Goal: Task Accomplishment & Management: Manage account settings

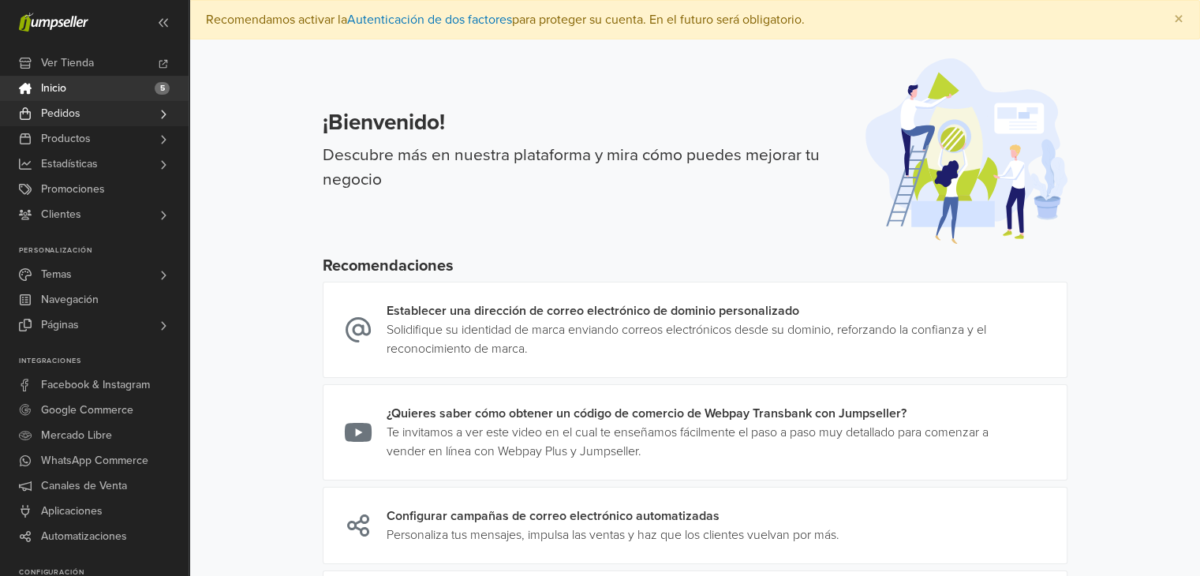
click at [68, 115] on span "Pedidos" at bounding box center [60, 113] width 39 height 25
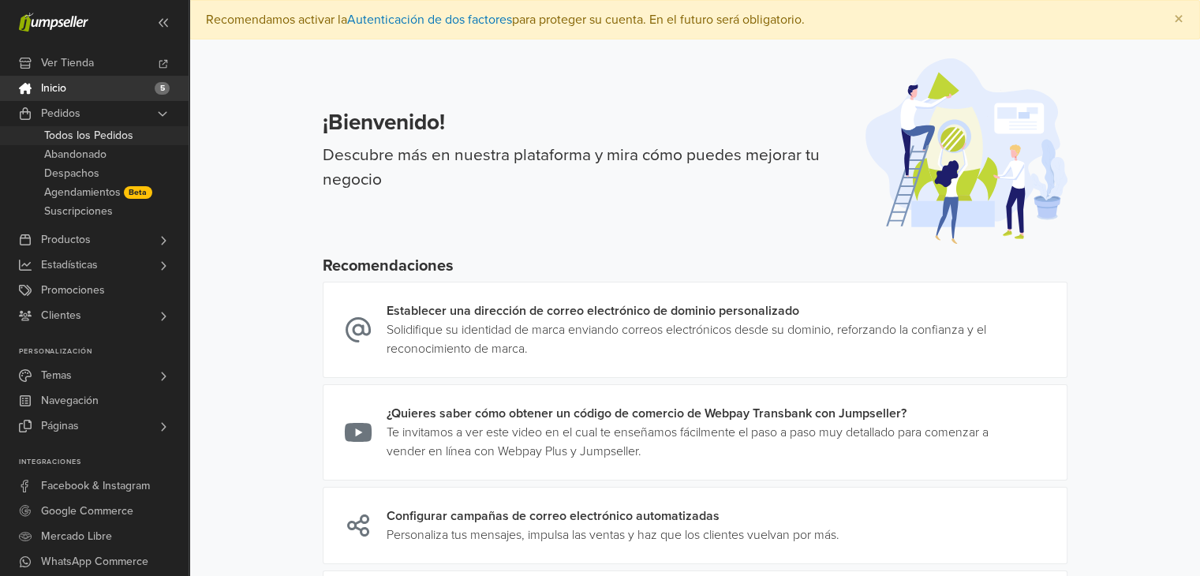
click at [68, 133] on span "Todos los Pedidos" at bounding box center [88, 135] width 89 height 19
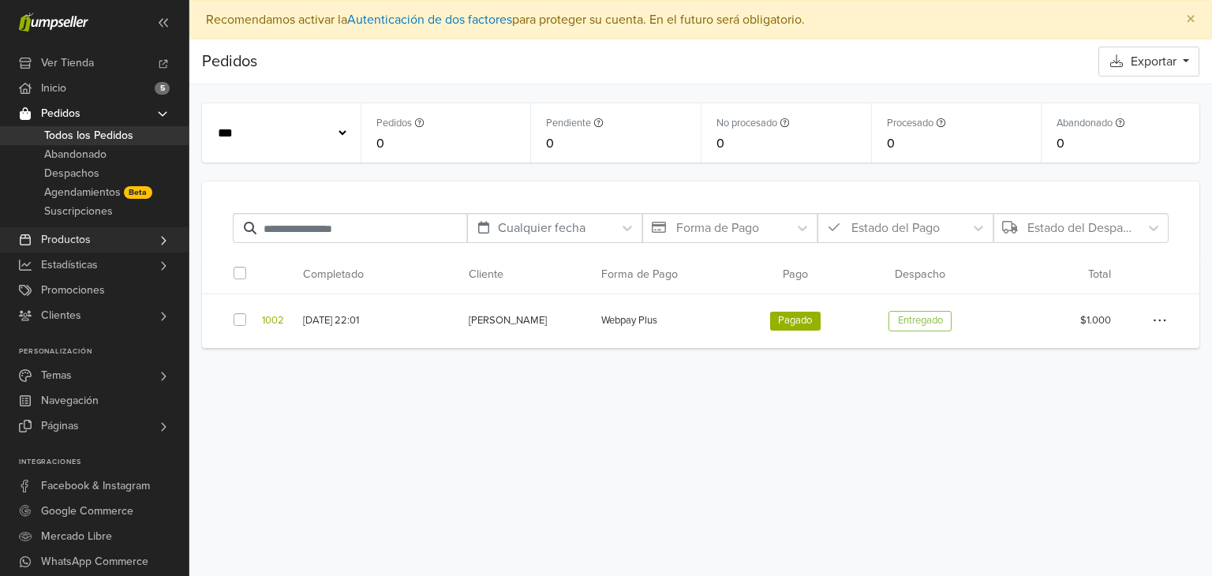
click at [67, 234] on span "Productos" at bounding box center [66, 239] width 50 height 25
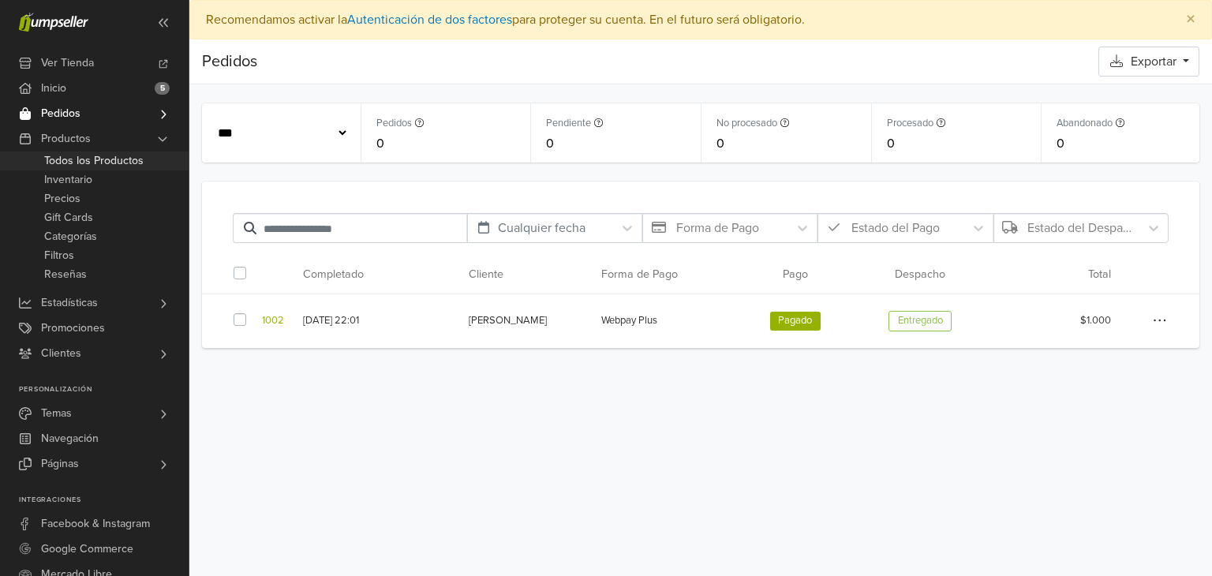
click at [71, 160] on span "Todos los Productos" at bounding box center [93, 160] width 99 height 19
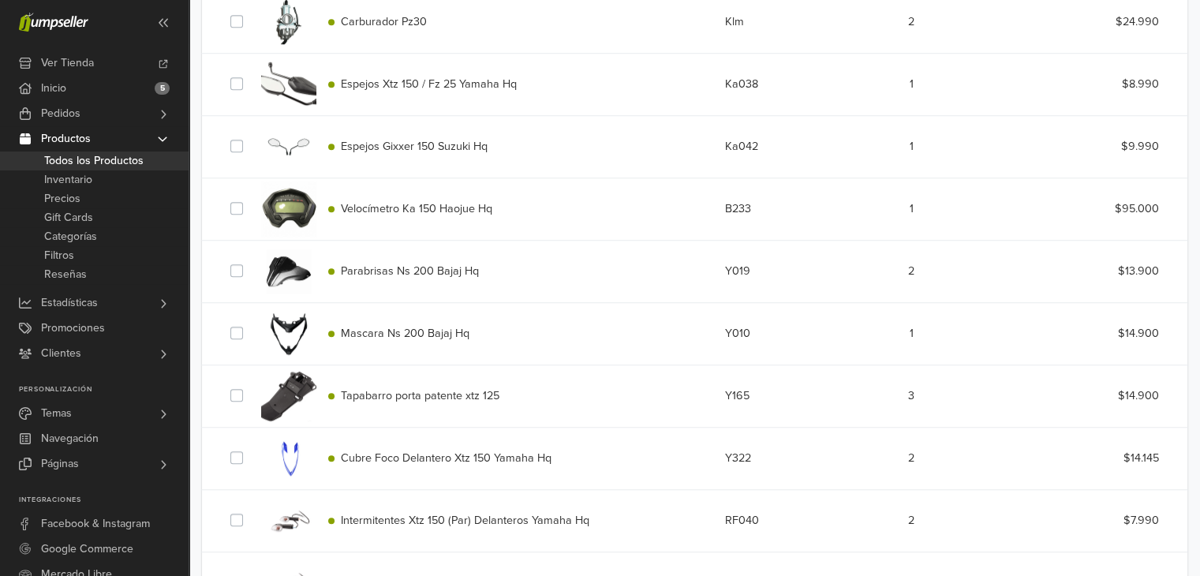
scroll to position [1390, 0]
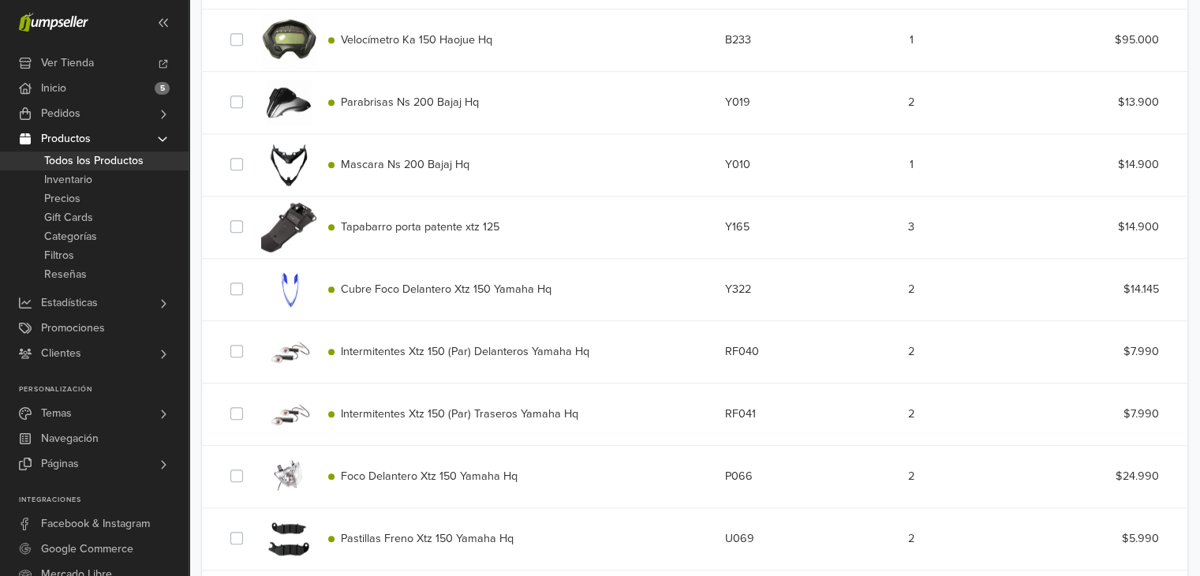
click at [404, 171] on div "Mascara Ns 200 Bajaj Hq" at bounding box center [514, 164] width 397 height 17
click at [405, 162] on span "Mascara Ns 200 Bajaj Hq" at bounding box center [405, 164] width 129 height 13
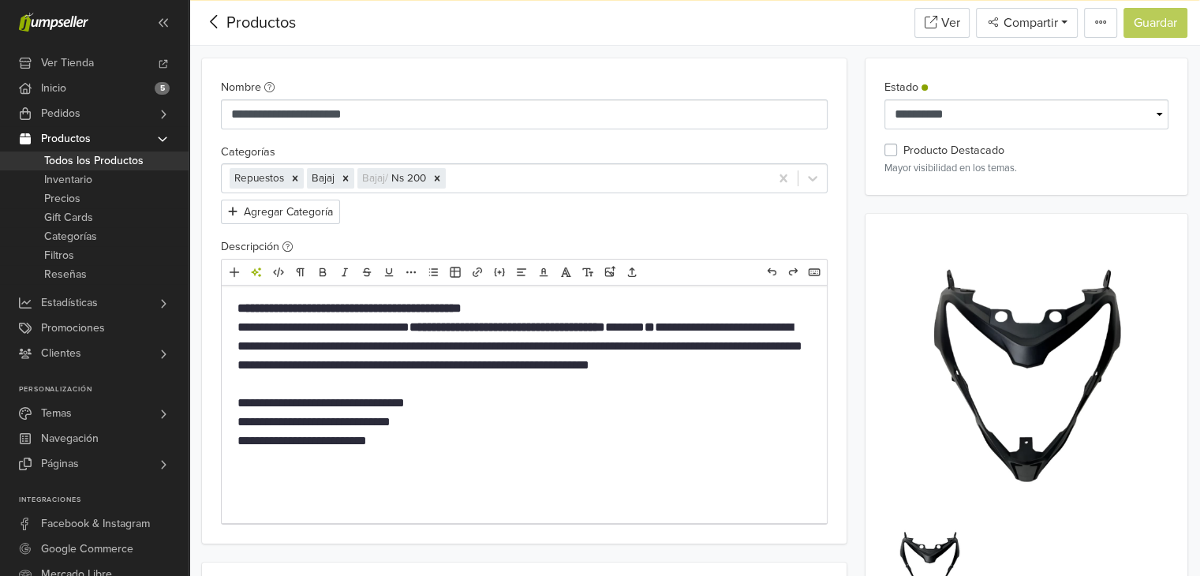
scroll to position [1390, 0]
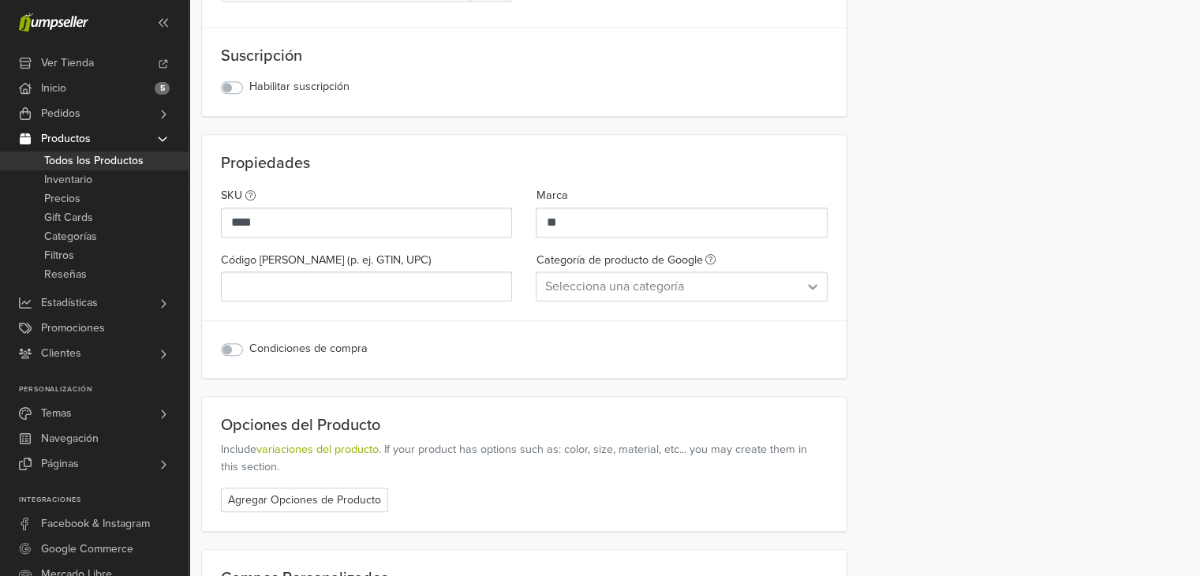
click at [806, 283] on icon at bounding box center [813, 287] width 16 height 16
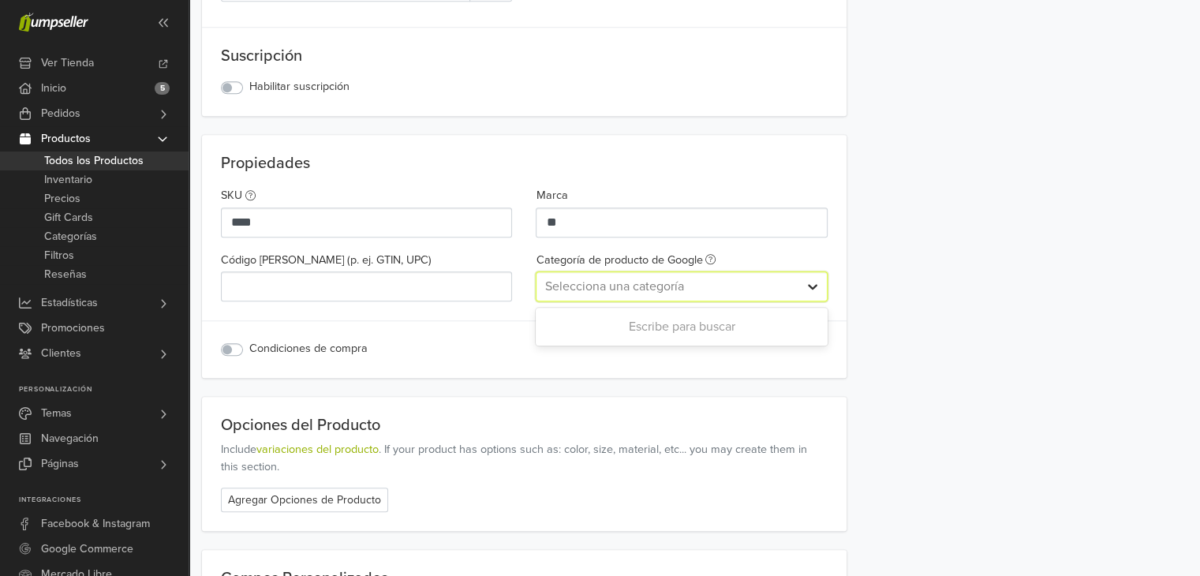
click at [806, 283] on icon at bounding box center [813, 287] width 16 height 16
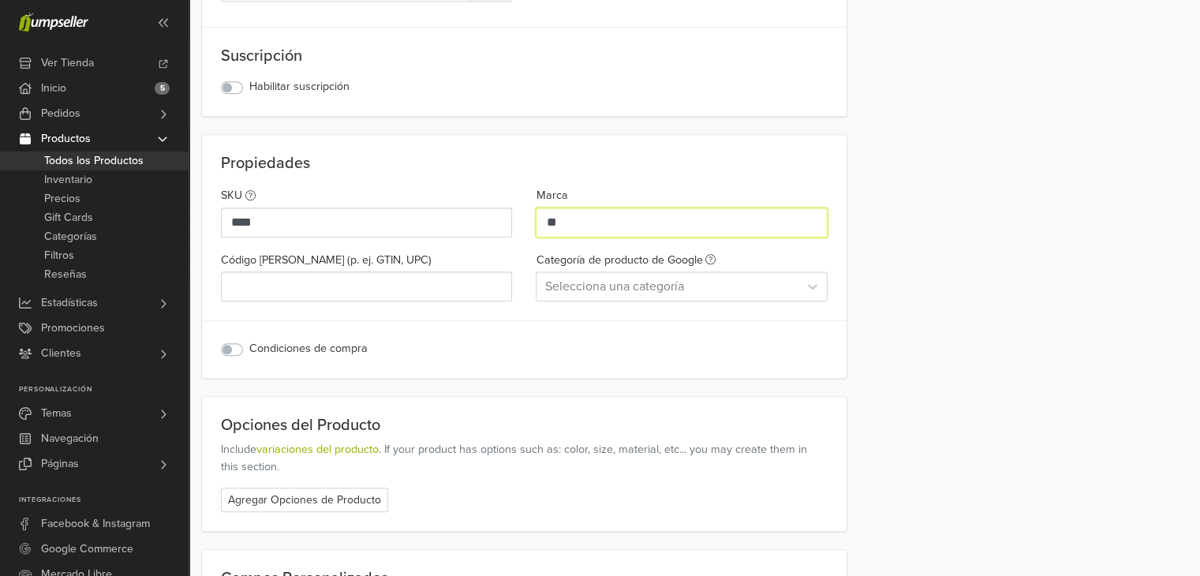
drag, startPoint x: 654, startPoint y: 215, endPoint x: 468, endPoint y: 212, distance: 186.2
click at [468, 212] on div "SKU **** Marca ** Código de Barras (p. ej. GTIN, UPC) Categoría de producto de …" at bounding box center [524, 249] width 630 height 141
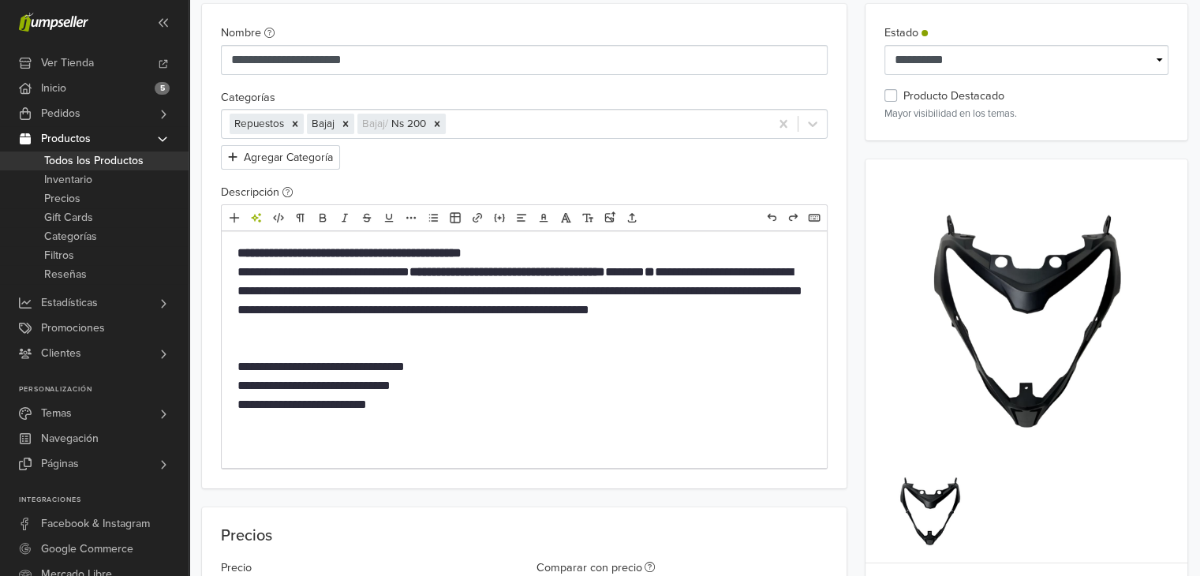
scroll to position [76, 0]
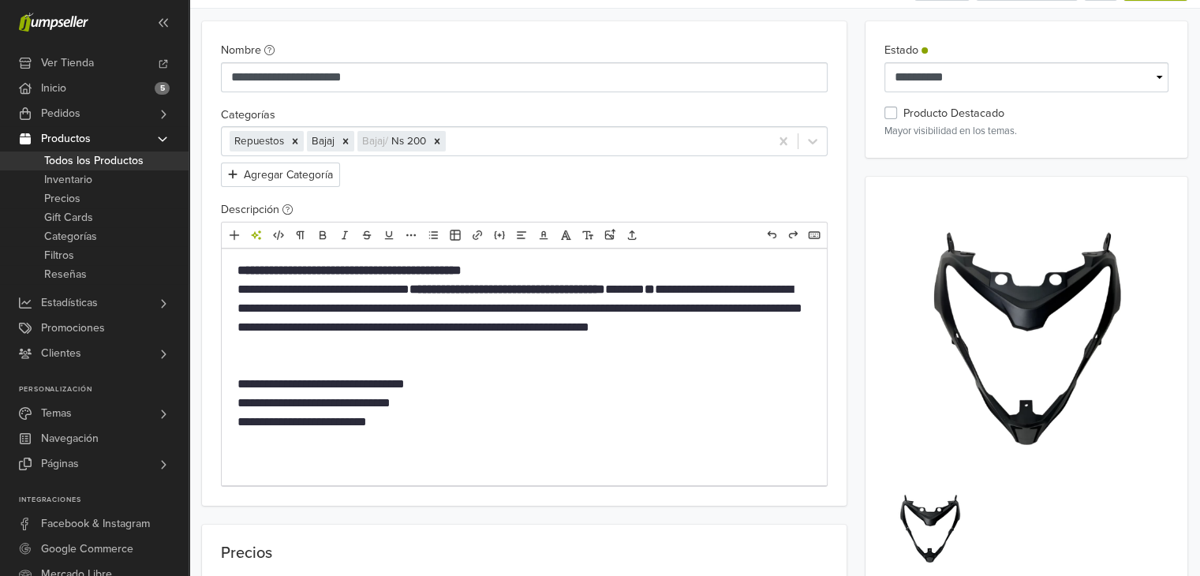
type input "**"
click at [261, 380] on p "**********" at bounding box center [525, 403] width 574 height 57
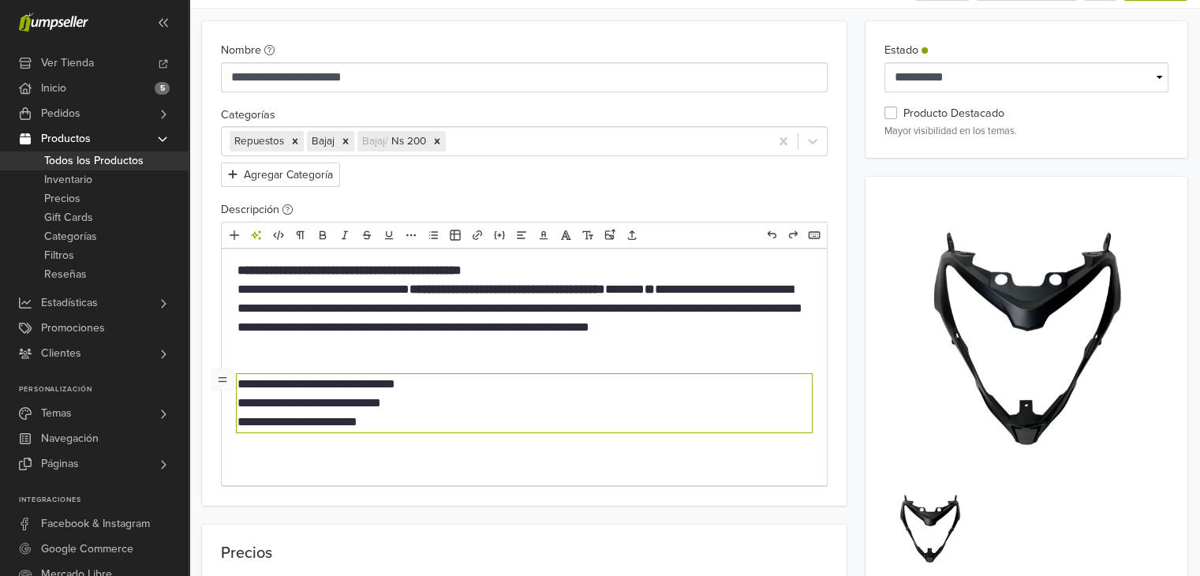
type textarea "**********"
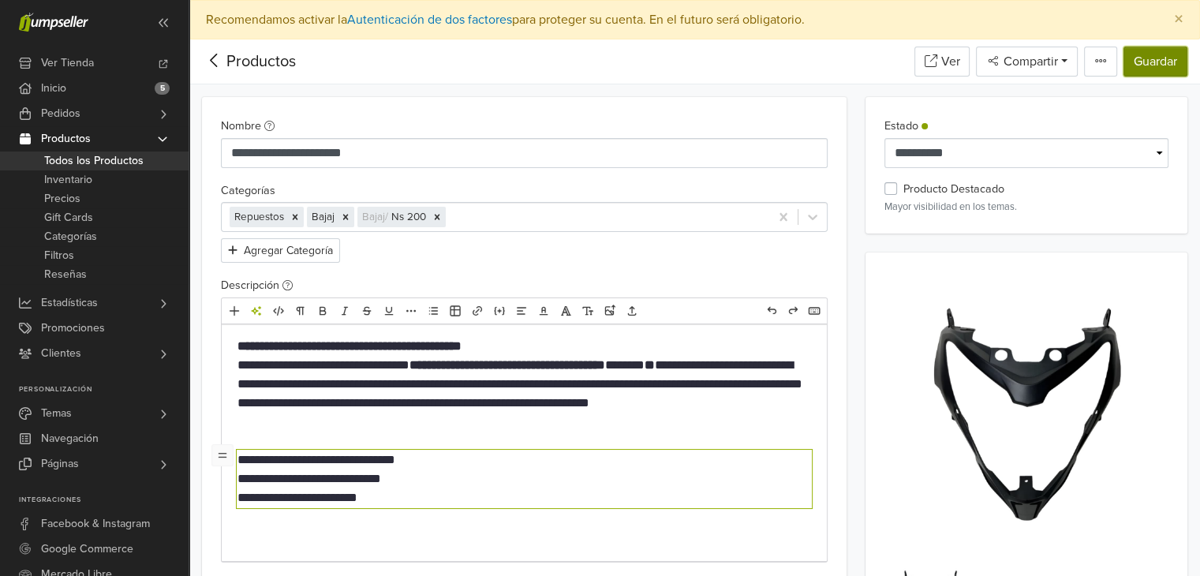
click at [1158, 63] on button "Guardar" at bounding box center [1156, 62] width 64 height 30
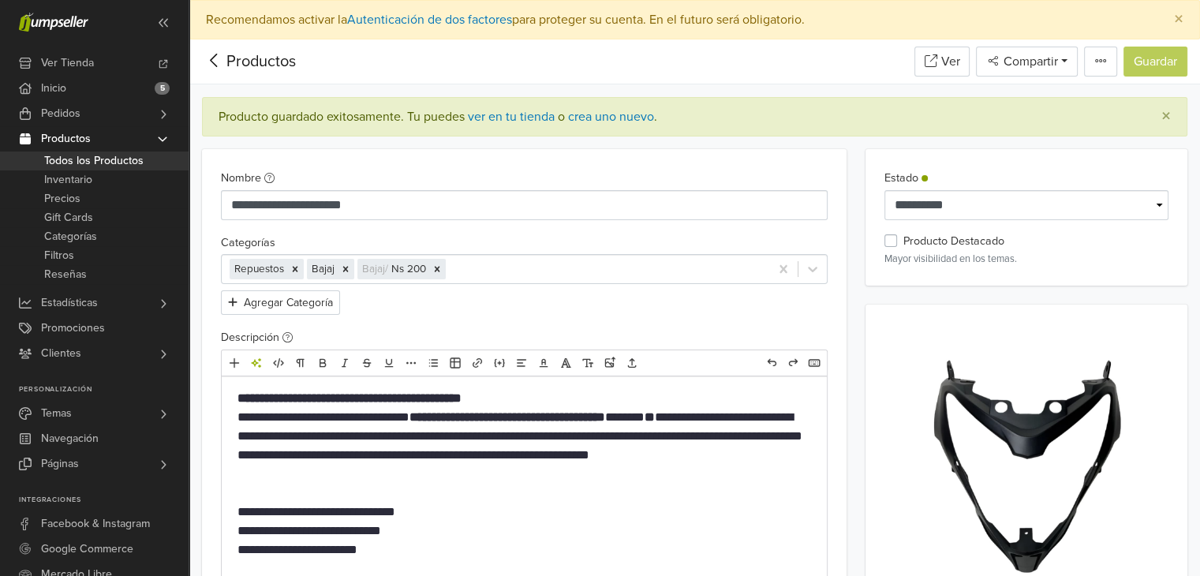
click at [71, 158] on span "Todos los Productos" at bounding box center [93, 160] width 99 height 19
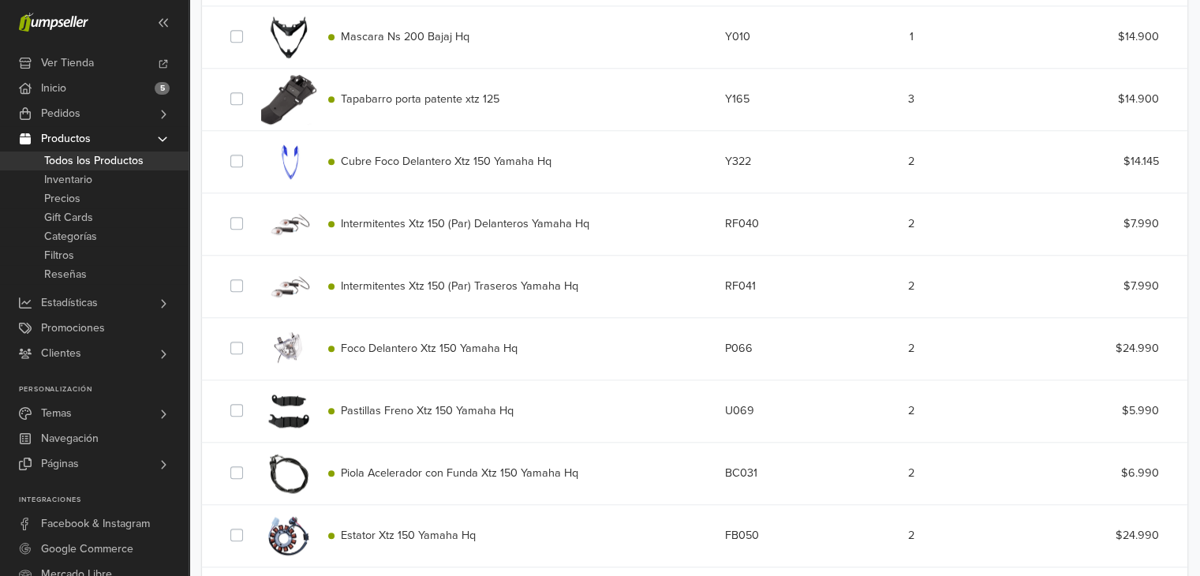
click at [492, 161] on span "Cubre Foco Delantero Xtz 150 Yamaha Hq" at bounding box center [446, 161] width 211 height 13
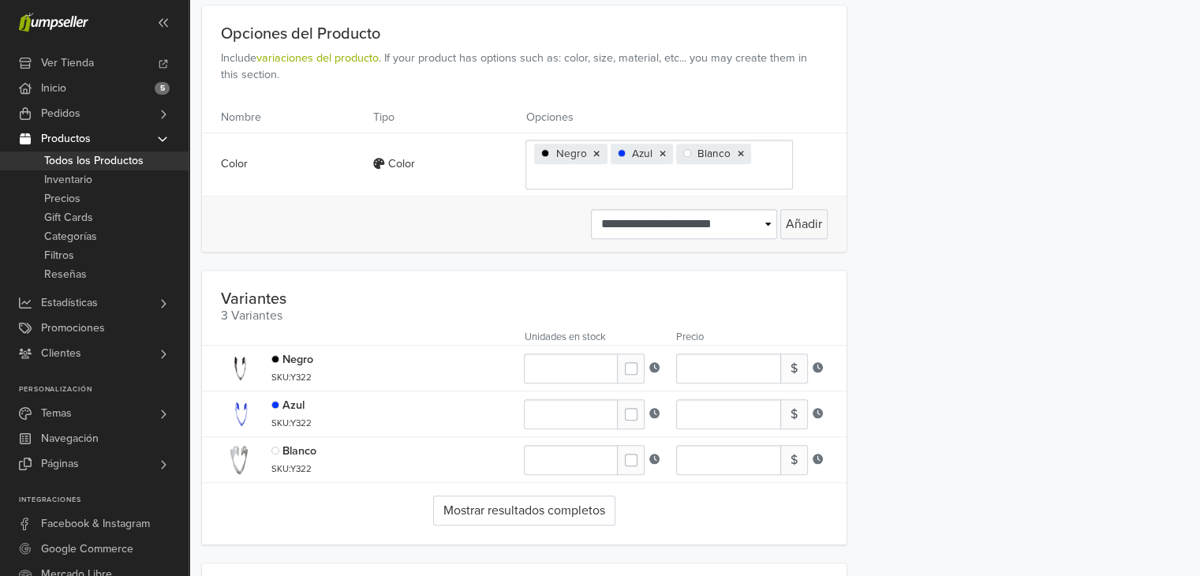
scroll to position [1385, 0]
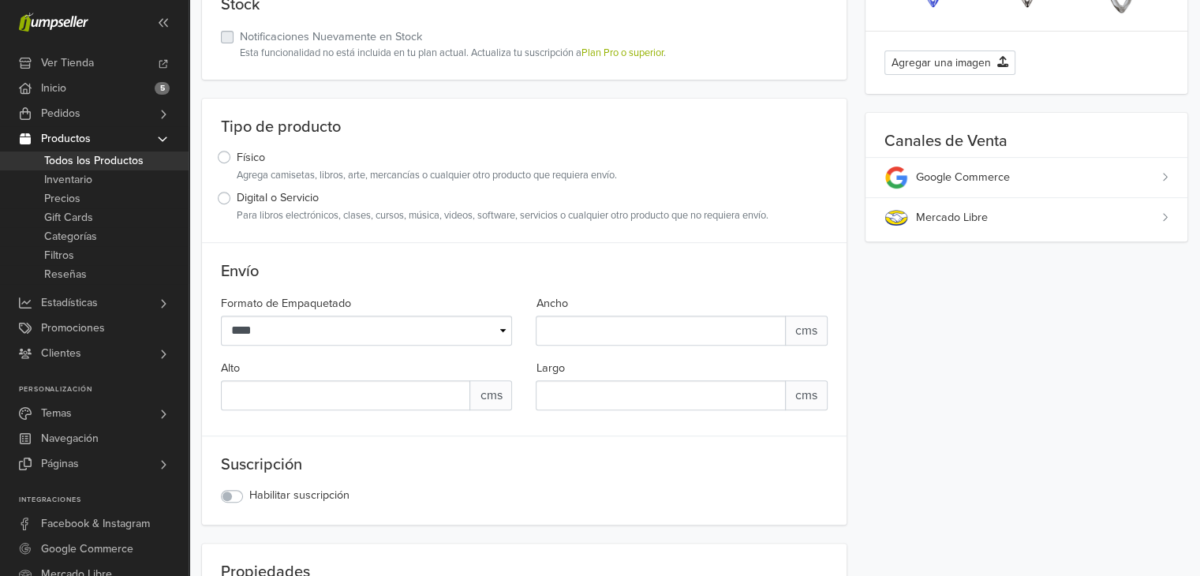
click at [1070, 216] on div "Mercado Libre" at bounding box center [1038, 217] width 245 height 17
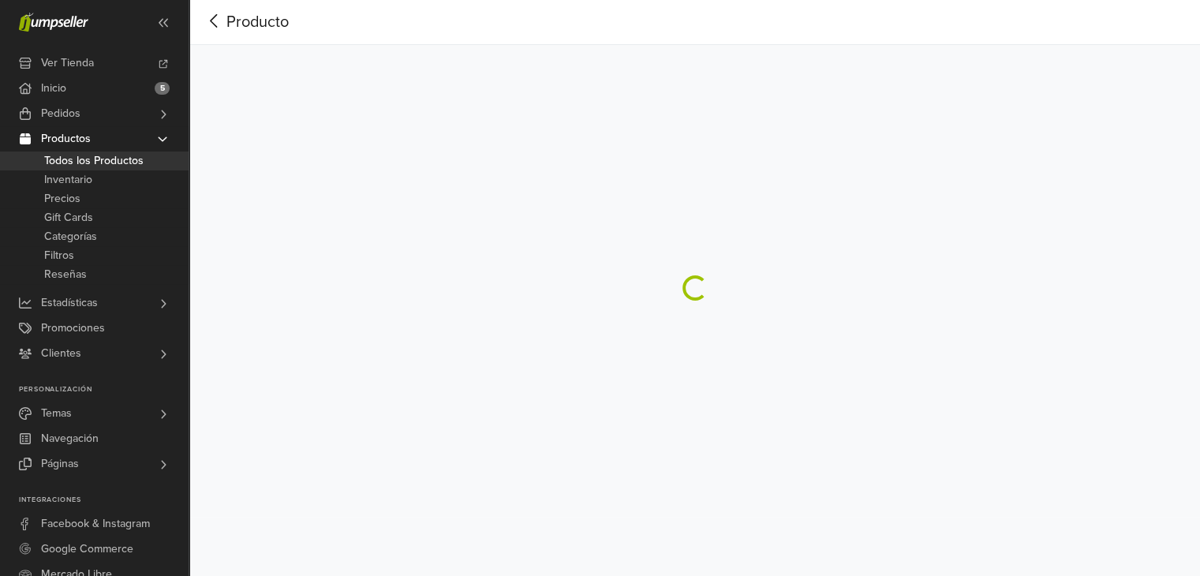
scroll to position [39, 0]
click at [215, 22] on icon at bounding box center [214, 22] width 24 height 20
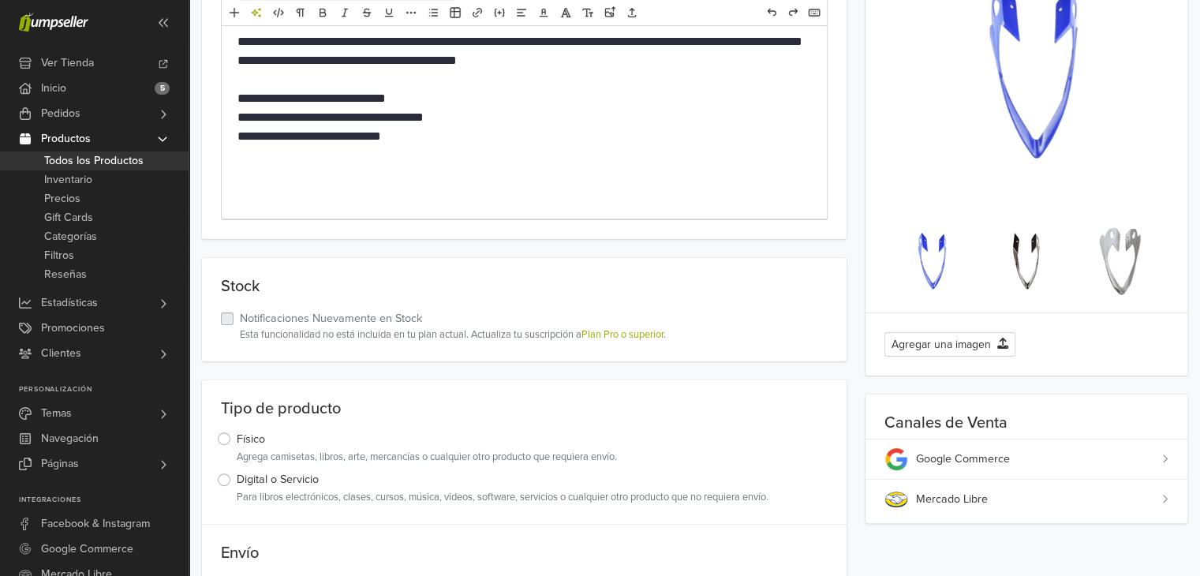
scroll to position [308, 0]
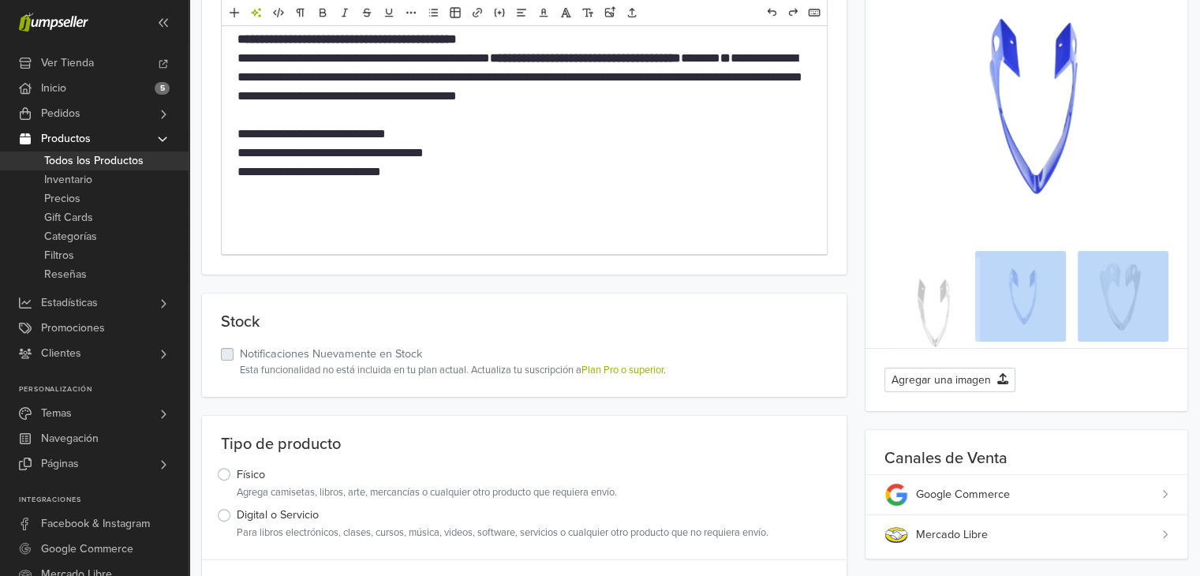
drag, startPoint x: 1031, startPoint y: 316, endPoint x: 909, endPoint y: 295, distance: 124.1
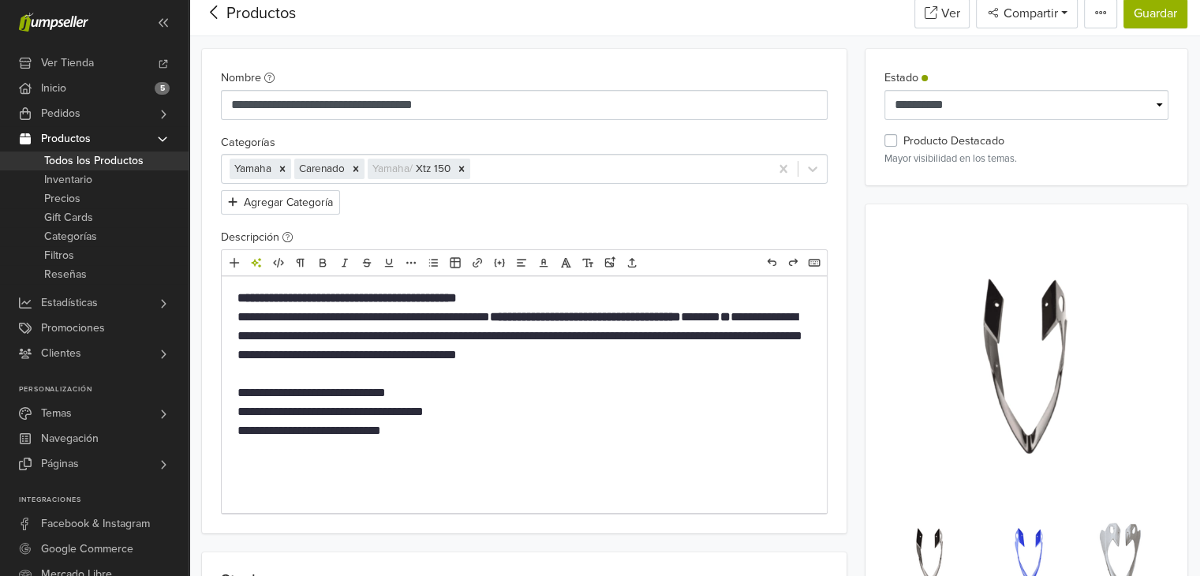
scroll to position [0, 0]
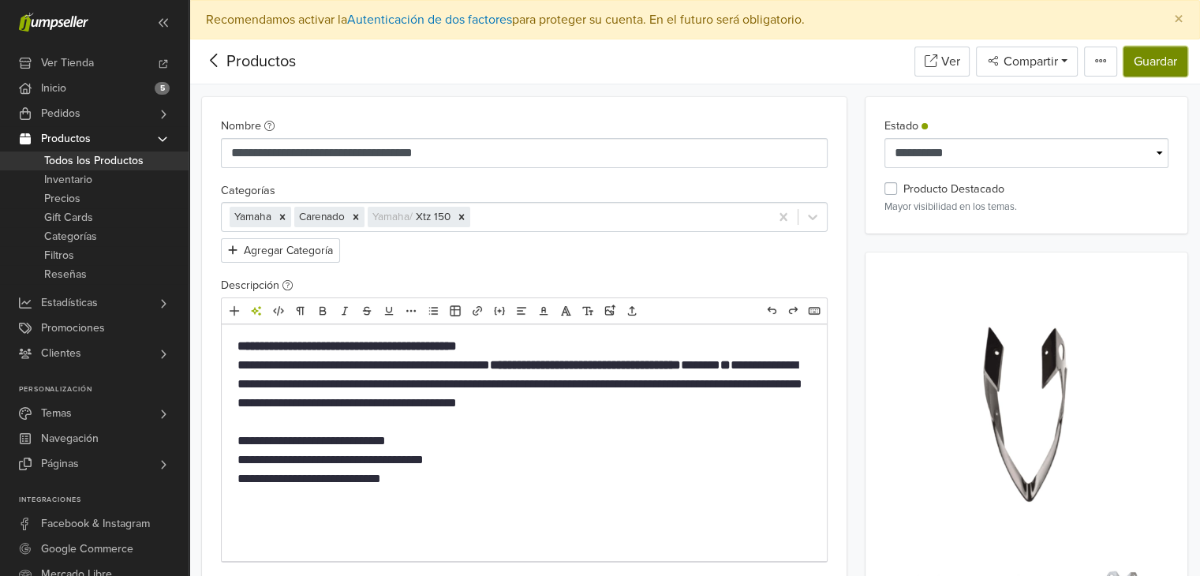
click at [1136, 64] on button "Guardar" at bounding box center [1156, 62] width 64 height 30
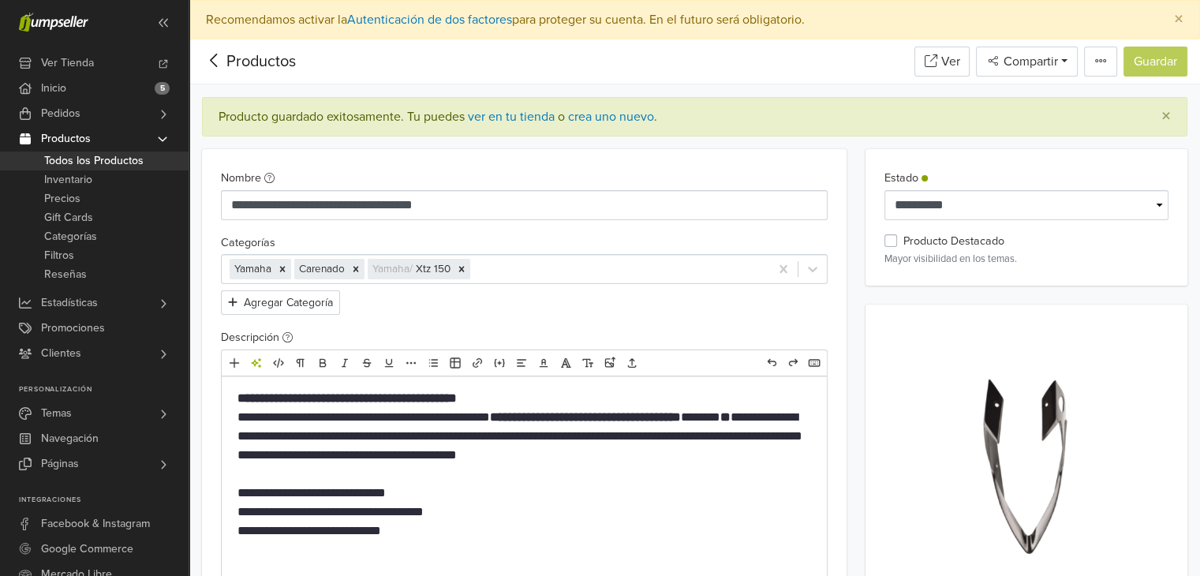
click at [258, 492] on p "**********" at bounding box center [525, 512] width 574 height 57
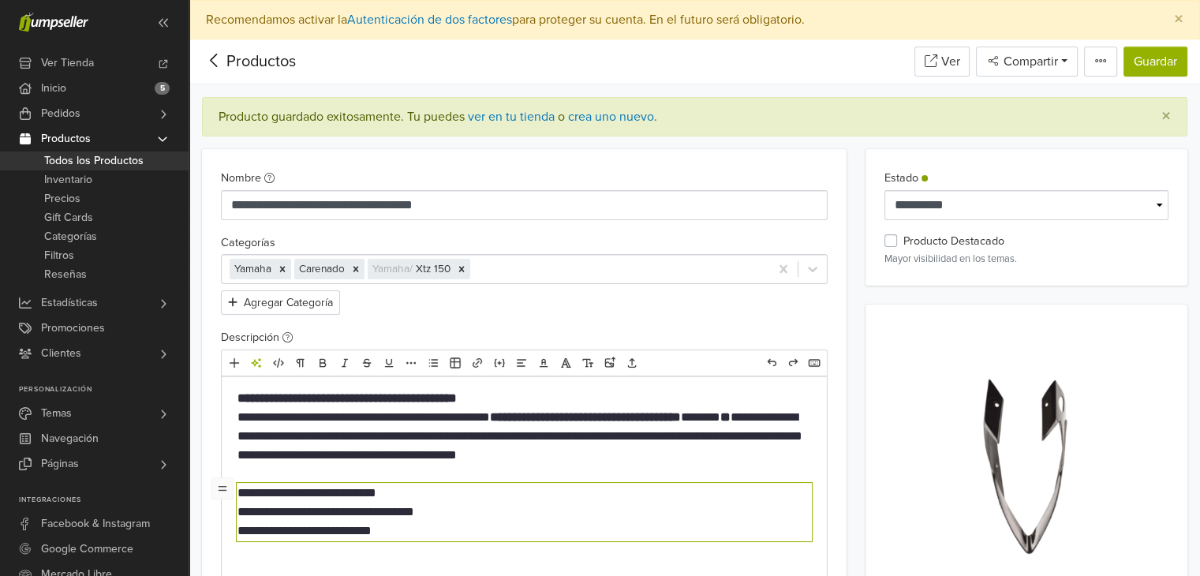
type textarea "**********"
click at [1161, 65] on button "Guardar" at bounding box center [1156, 62] width 64 height 30
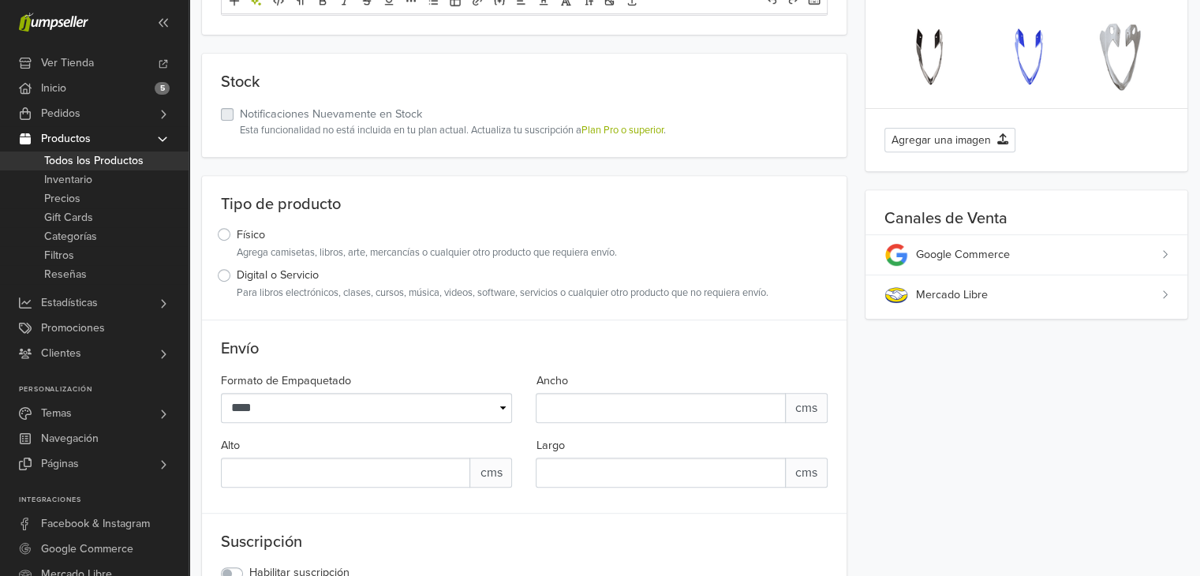
scroll to position [590, 0]
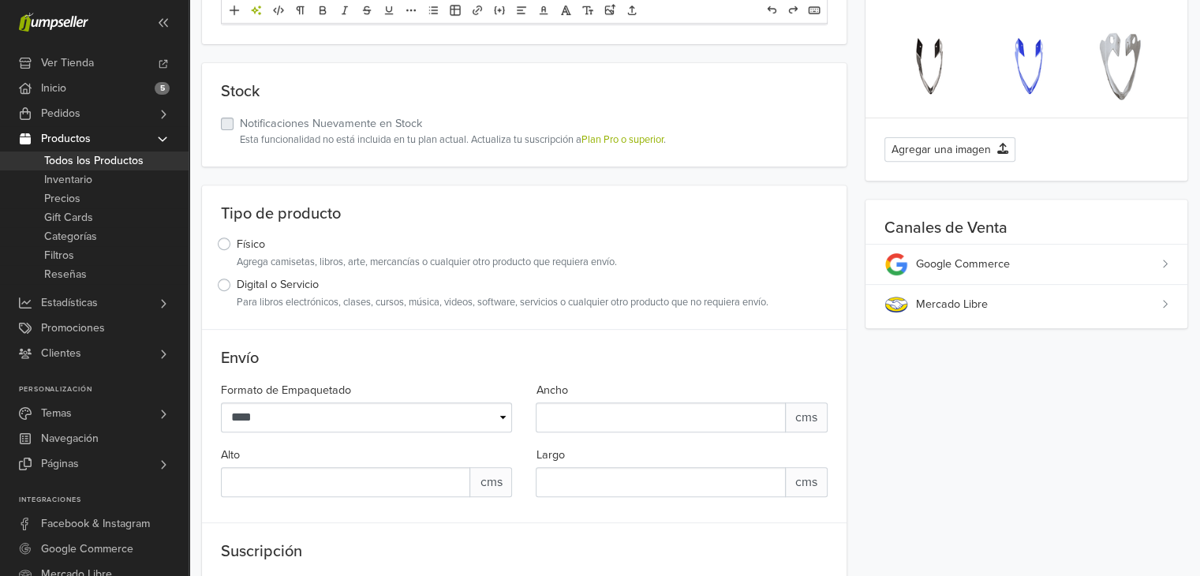
click at [996, 298] on div "Mercado Libre" at bounding box center [1038, 304] width 245 height 17
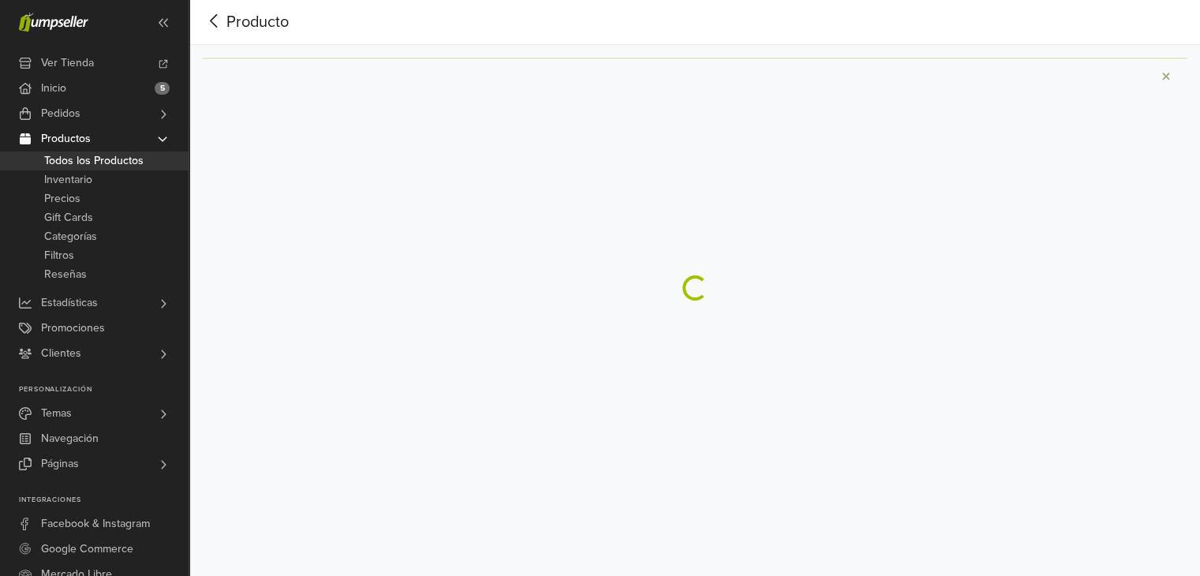
scroll to position [39, 0]
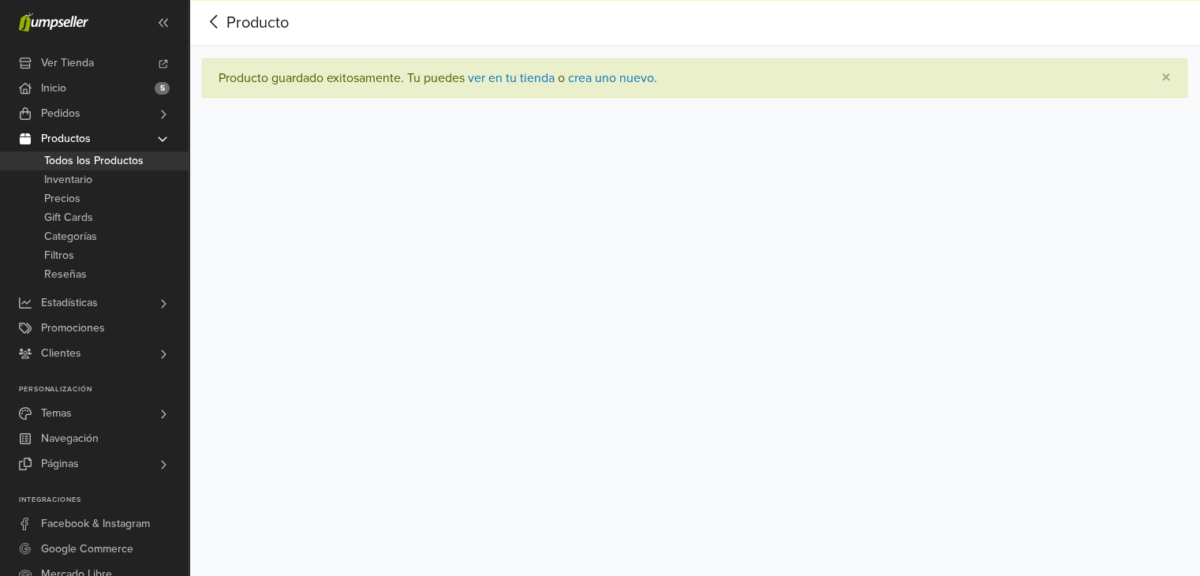
click at [85, 160] on span "Todos los Productos" at bounding box center [93, 160] width 99 height 19
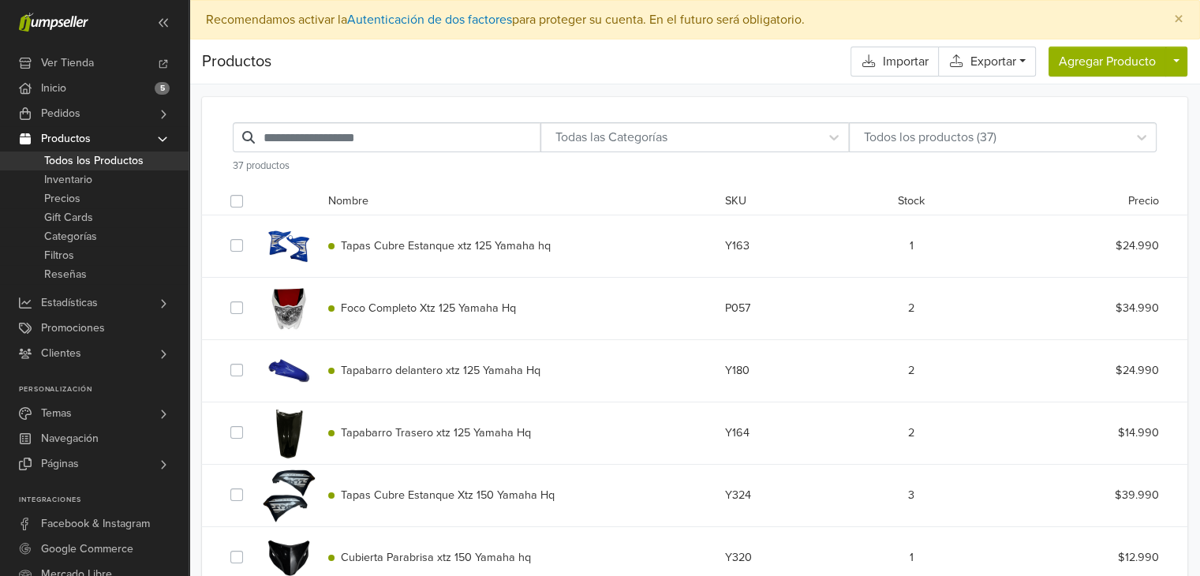
click at [417, 303] on span "Foco Completo Xtz 125 Yamaha Hq" at bounding box center [428, 307] width 175 height 13
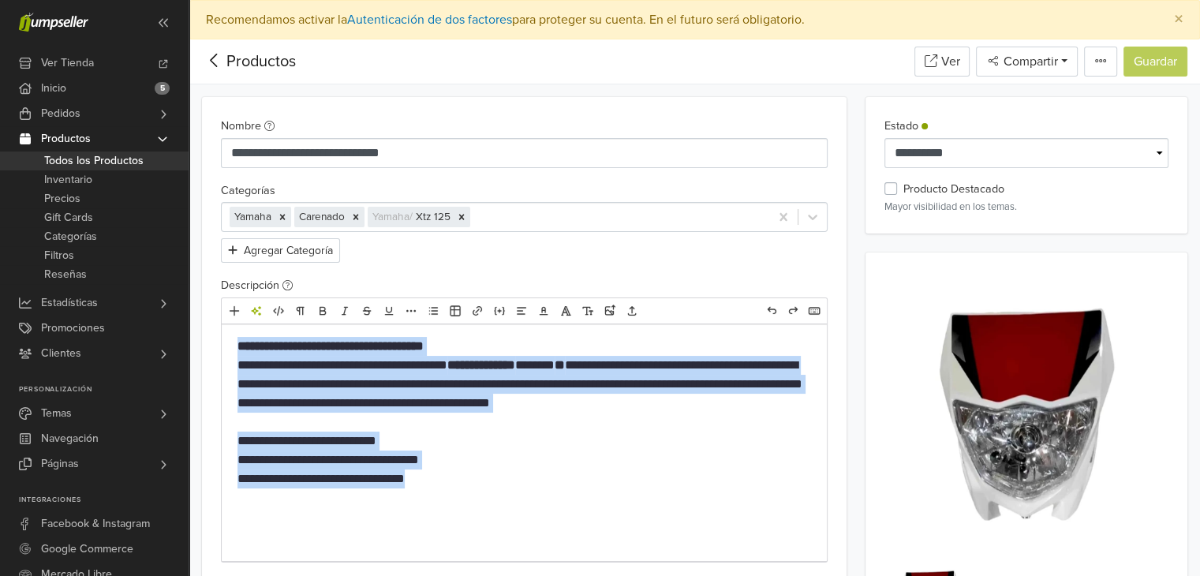
drag, startPoint x: 234, startPoint y: 342, endPoint x: 578, endPoint y: 477, distance: 369.5
click at [578, 477] on div "**********" at bounding box center [524, 442] width 605 height 237
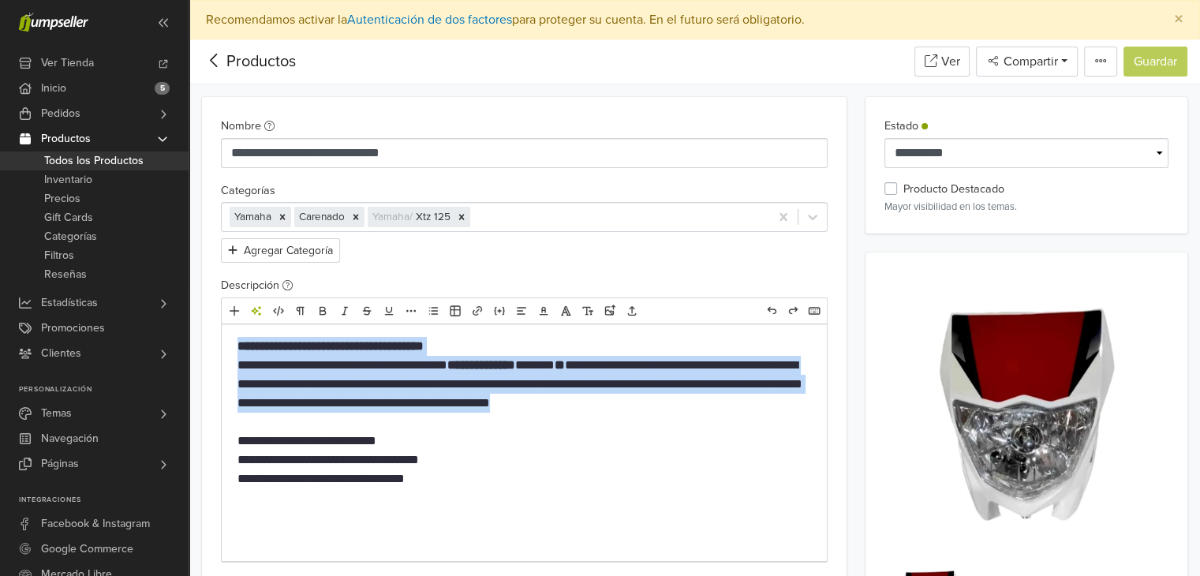
copy div "**********"
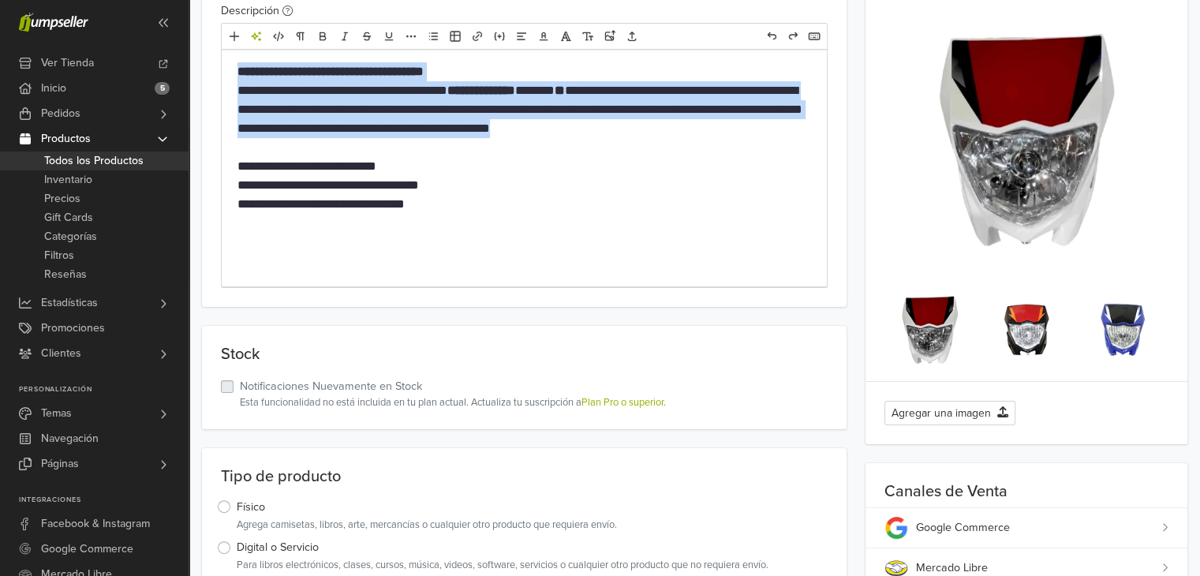
scroll to position [122, 0]
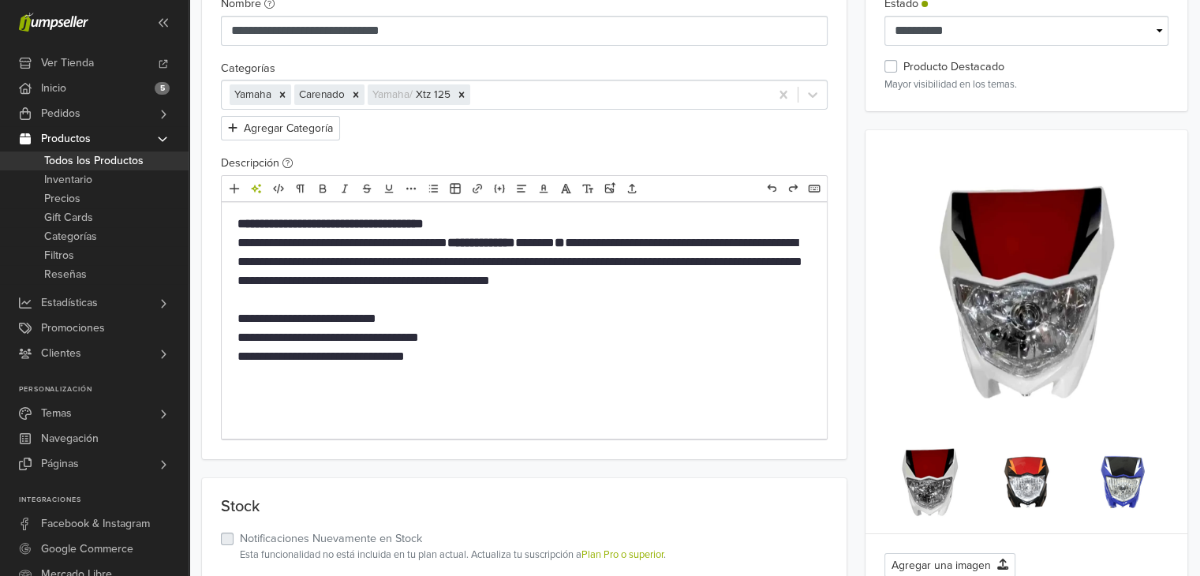
click at [840, 245] on div "**********" at bounding box center [524, 217] width 645 height 484
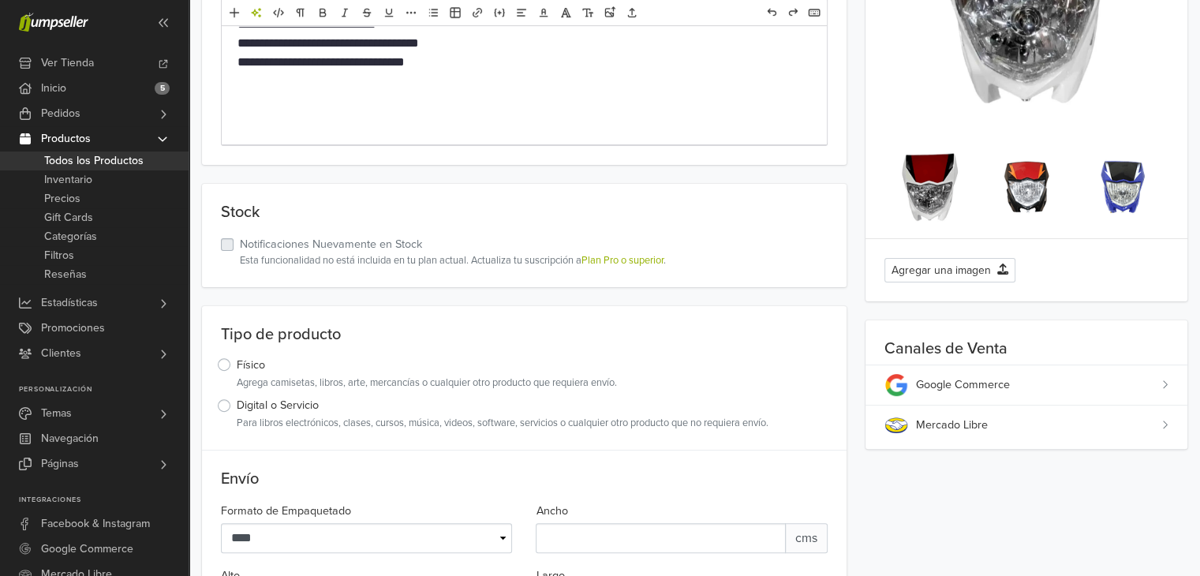
scroll to position [398, 0]
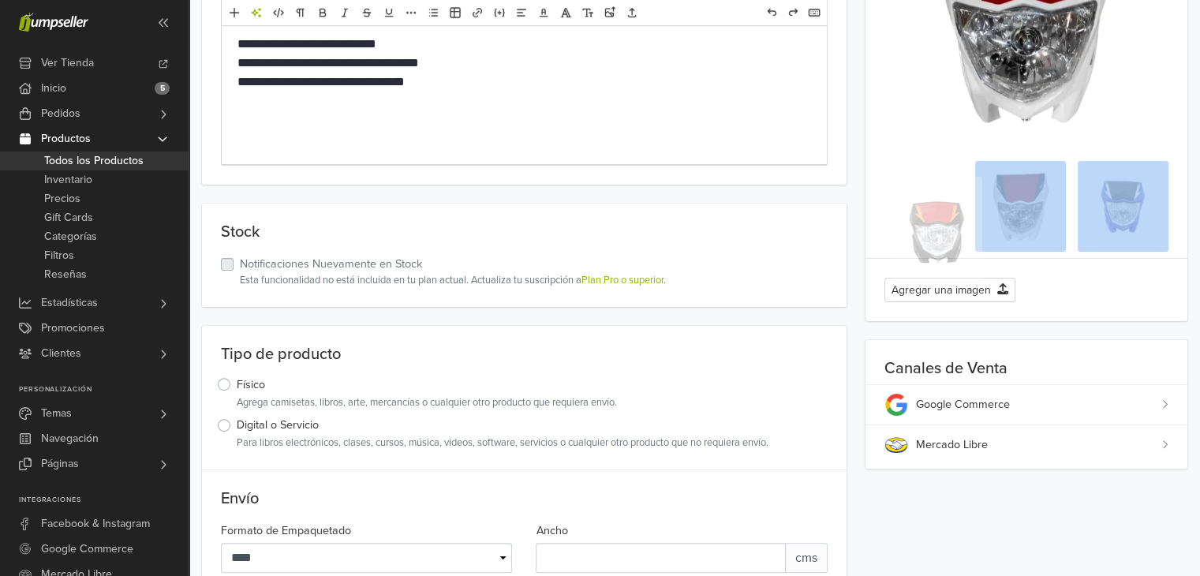
drag, startPoint x: 1032, startPoint y: 185, endPoint x: 910, endPoint y: 181, distance: 122.3
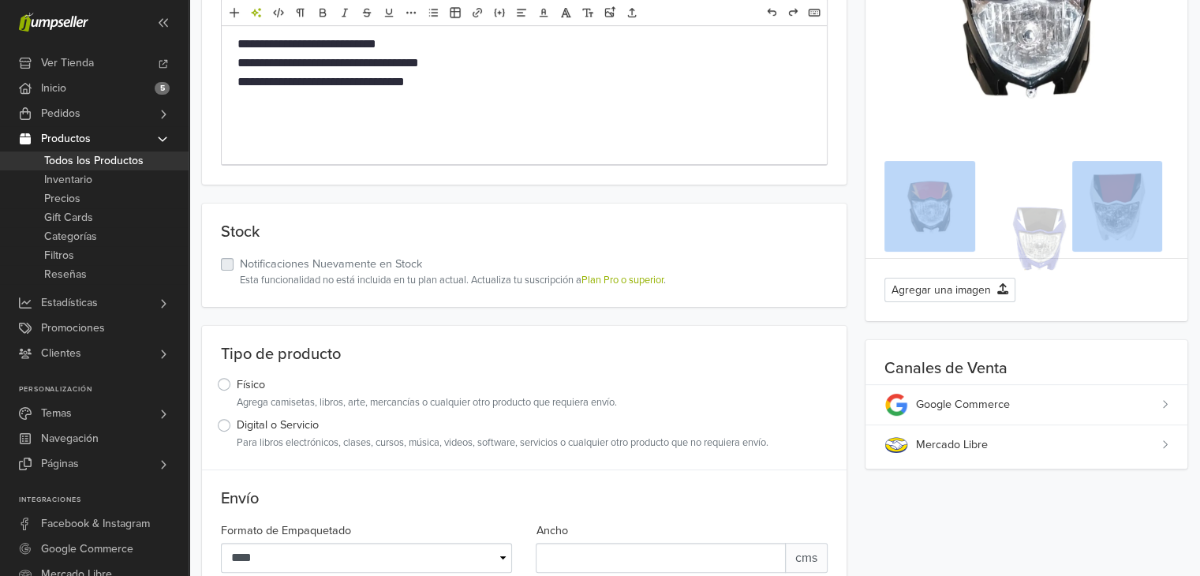
drag, startPoint x: 1129, startPoint y: 179, endPoint x: 1013, endPoint y: 182, distance: 116.0
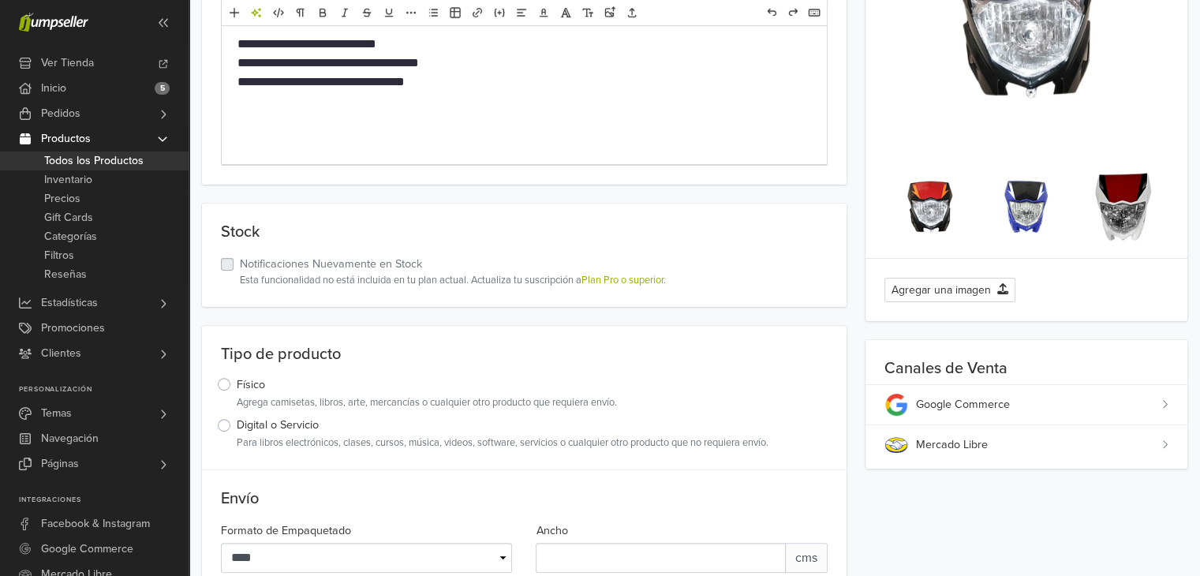
click at [1149, 300] on div "Agregar una imagen" at bounding box center [1027, 290] width 284 height 24
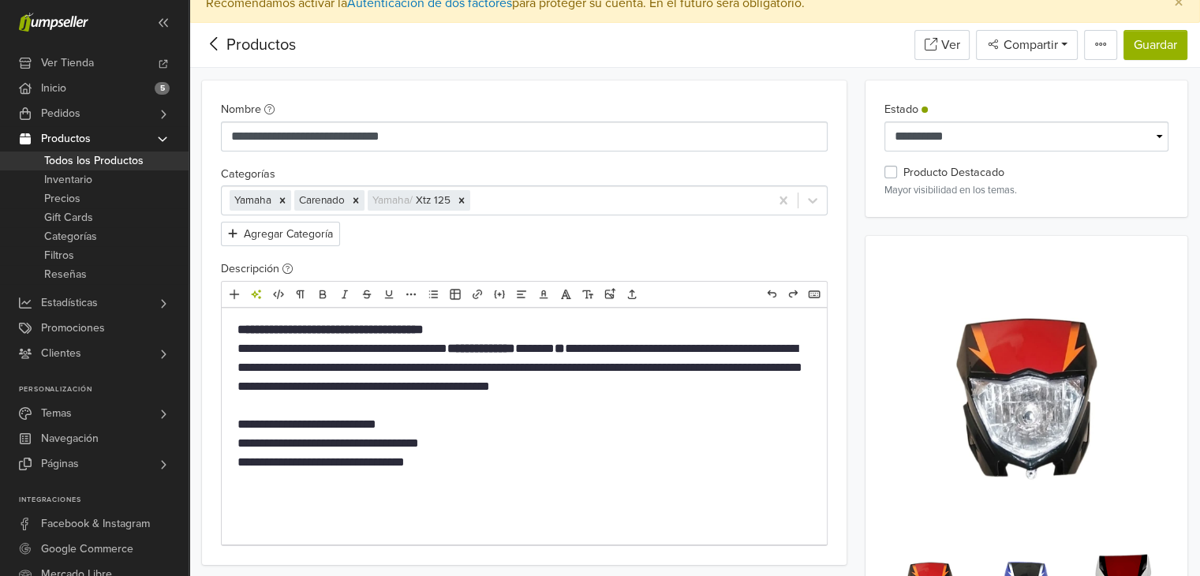
scroll to position [0, 0]
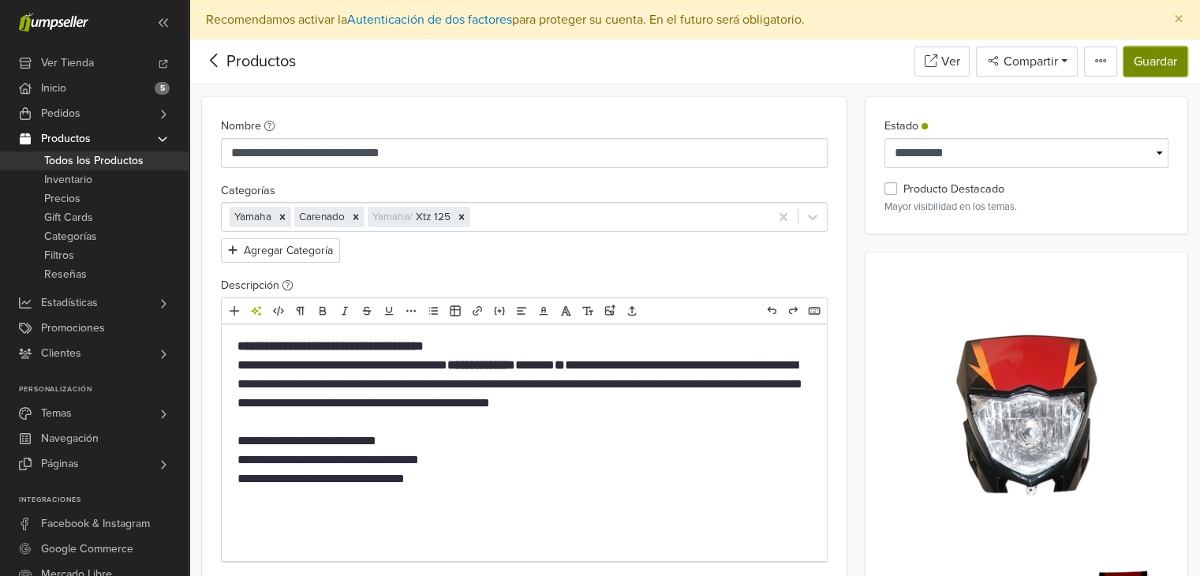
click at [1154, 72] on button "Guardar" at bounding box center [1156, 62] width 64 height 30
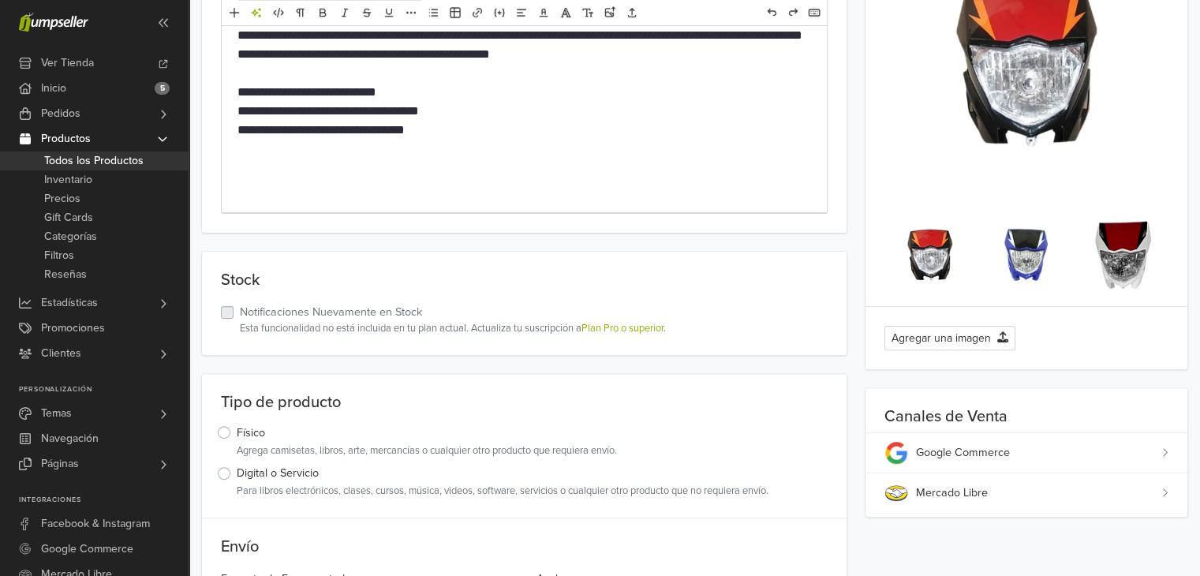
scroll to position [558, 0]
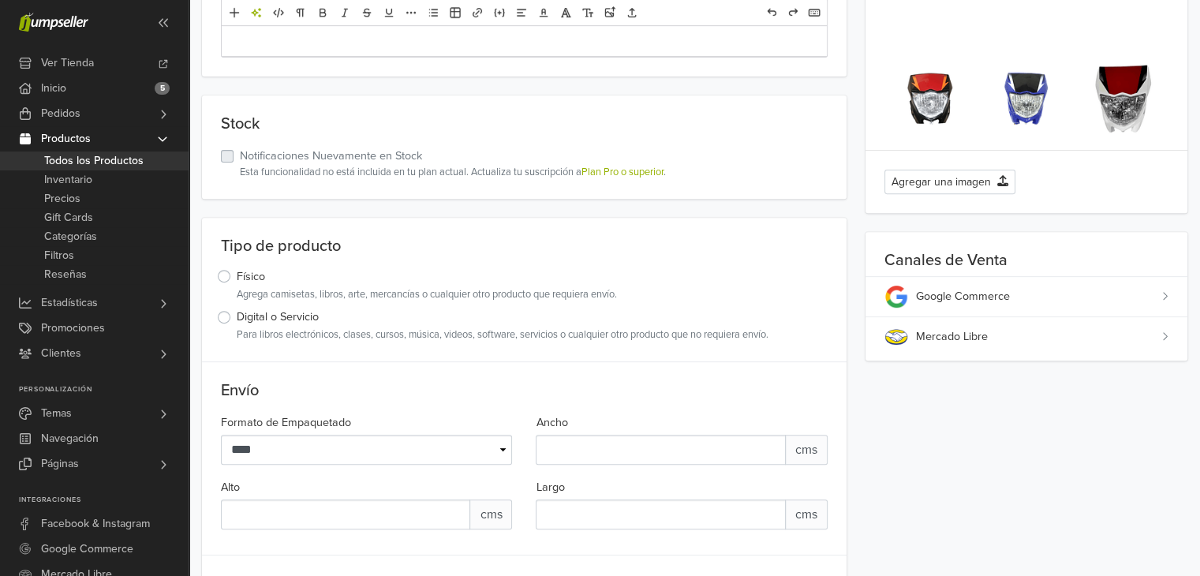
click at [971, 336] on div "Mercado Libre" at bounding box center [1038, 336] width 245 height 17
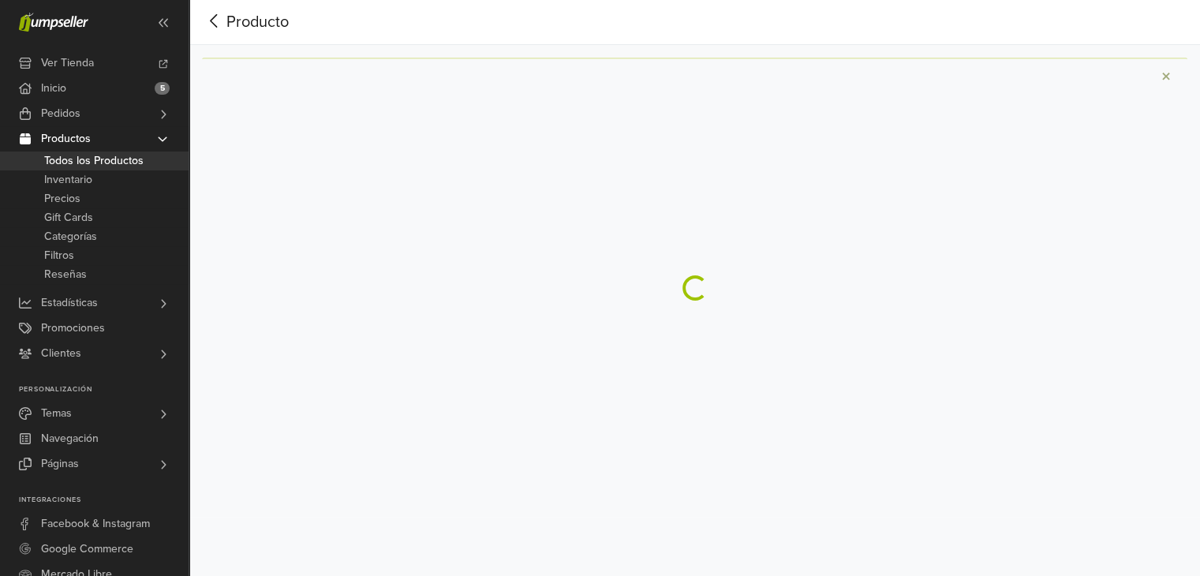
scroll to position [39, 0]
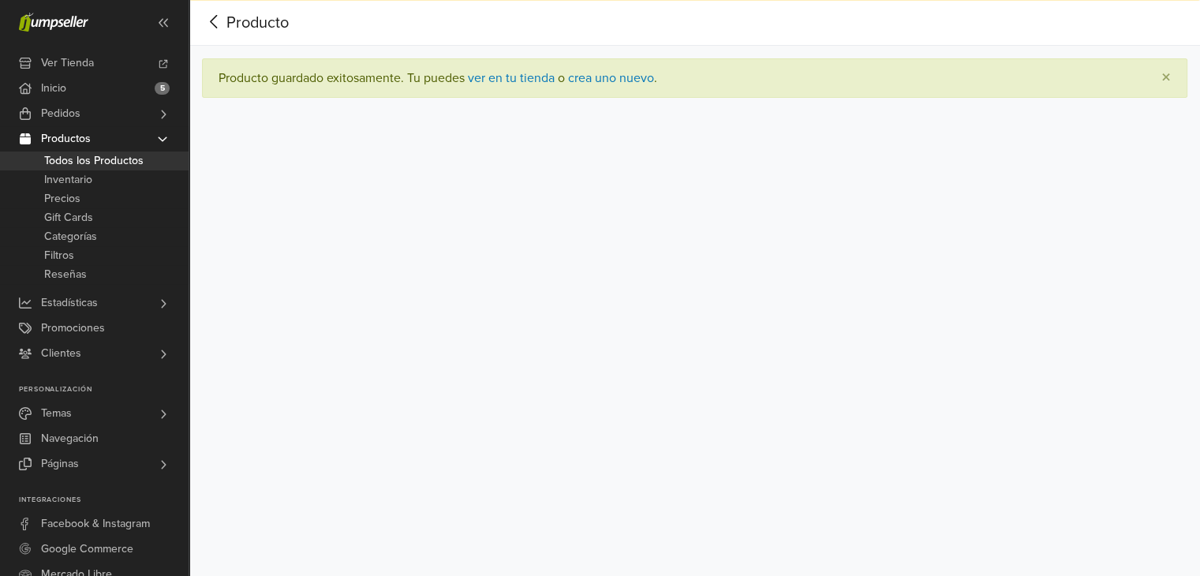
click at [82, 159] on span "Todos los Productos" at bounding box center [93, 160] width 99 height 19
